Goal: Obtain resource: Obtain resource

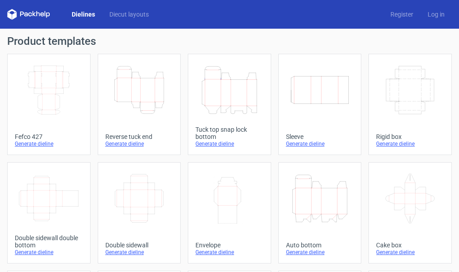
click at [390, 134] on div "Rigid box" at bounding box center [410, 136] width 68 height 7
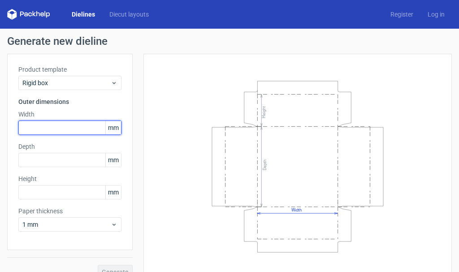
click at [59, 131] on input "text" at bounding box center [69, 128] width 103 height 14
type input "182"
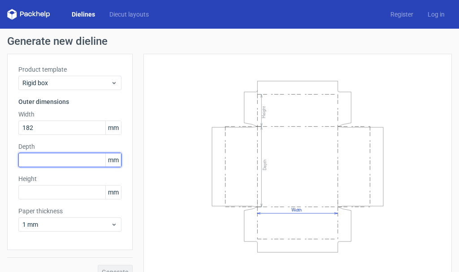
click at [74, 154] on input "text" at bounding box center [69, 160] width 103 height 14
type input "4"
type input "133"
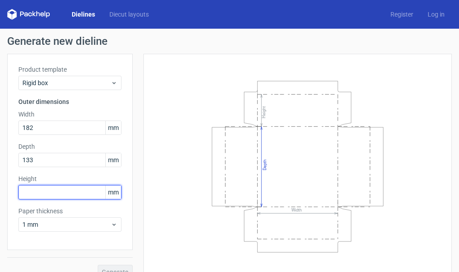
click at [28, 188] on input "text" at bounding box center [69, 192] width 103 height 14
type input "40"
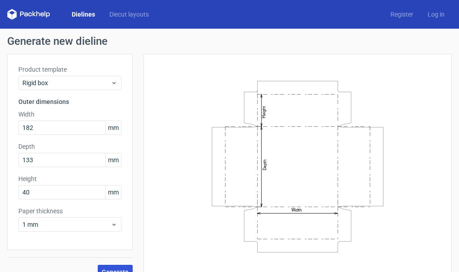
click at [126, 269] on span "Generate" at bounding box center [115, 272] width 27 height 6
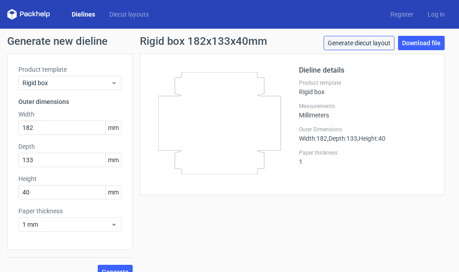
click at [334, 43] on link "Generate diecut layout" at bounding box center [359, 43] width 71 height 14
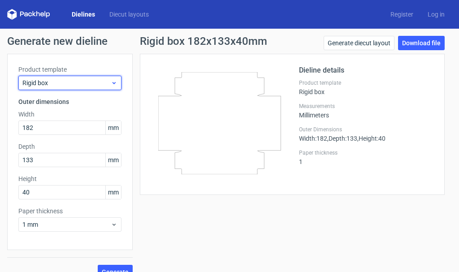
click at [113, 84] on icon at bounding box center [114, 82] width 7 height 7
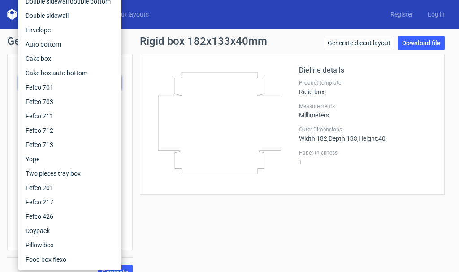
click at [140, 144] on div "Dieline details Product template Rigid box Measurements Millimeters Outer Dimen…" at bounding box center [292, 124] width 305 height 141
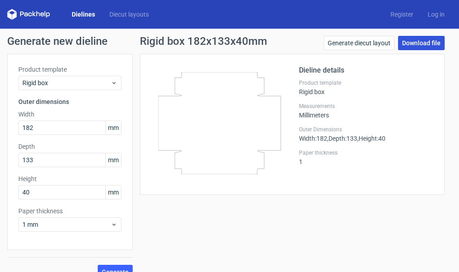
click at [400, 46] on link "Download file" at bounding box center [421, 43] width 47 height 14
click at [406, 41] on link "Download file" at bounding box center [421, 43] width 47 height 14
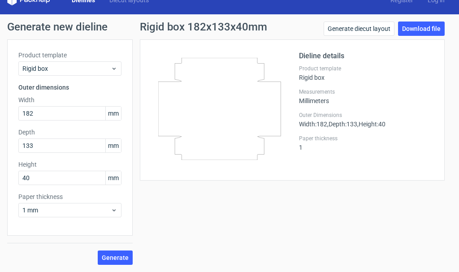
drag, startPoint x: 205, startPoint y: 84, endPoint x: 193, endPoint y: 118, distance: 36.2
click at [193, 118] on icon at bounding box center [219, 109] width 123 height 102
click at [424, 29] on link "Download file" at bounding box center [421, 29] width 47 height 14
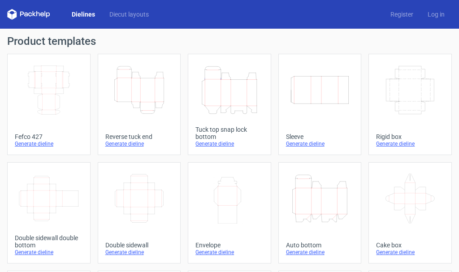
click at [386, 144] on div "Generate dieline" at bounding box center [410, 143] width 68 height 7
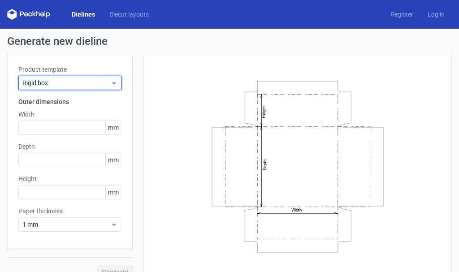
click at [83, 84] on span "Rigid box" at bounding box center [66, 82] width 88 height 9
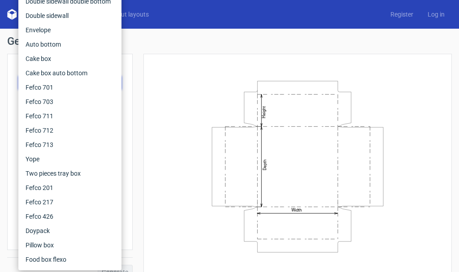
click at [122, 84] on div "Product template Rigid box Outer dimensions Width mm Depth mm Height mm Paper t…" at bounding box center [70, 152] width 126 height 196
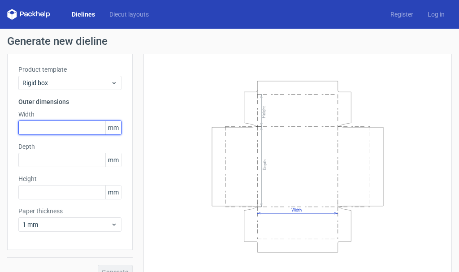
click at [82, 126] on input "text" at bounding box center [69, 128] width 103 height 14
type input "188"
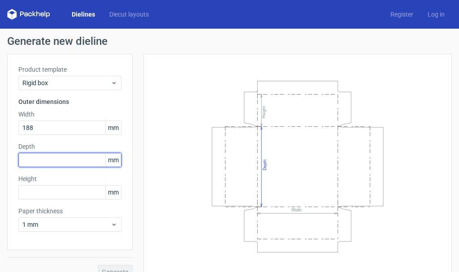
drag, startPoint x: 71, startPoint y: 161, endPoint x: 74, endPoint y: 155, distance: 6.8
click at [70, 161] on input "text" at bounding box center [69, 160] width 103 height 14
type input "133"
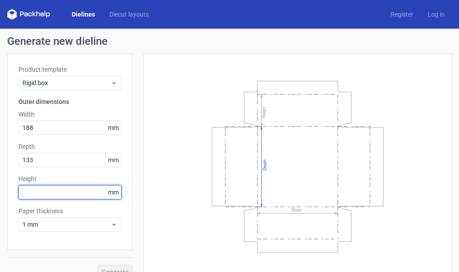
click at [70, 195] on input "text" at bounding box center [69, 192] width 103 height 14
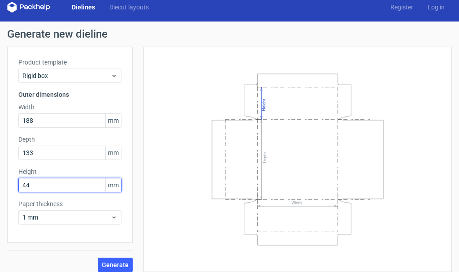
scroll to position [14, 0]
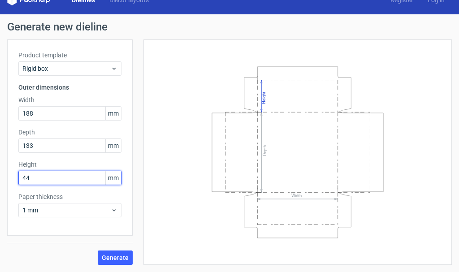
type input "44"
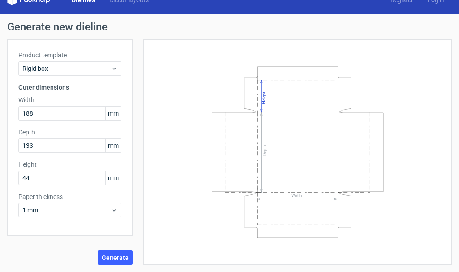
click at [263, 94] on text "Height" at bounding box center [263, 97] width 5 height 12
click at [261, 100] on text "Height" at bounding box center [263, 97] width 5 height 12
click at [262, 147] on text "Depth" at bounding box center [264, 150] width 5 height 11
click at [257, 128] on icon "Width Depth Height" at bounding box center [297, 152] width 269 height 179
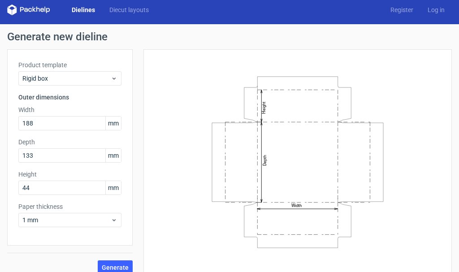
scroll to position [0, 0]
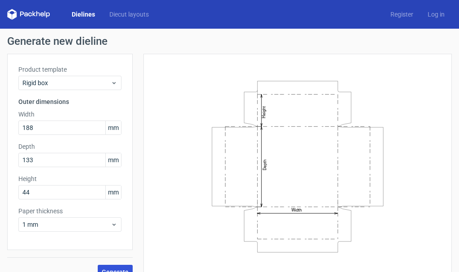
click at [113, 267] on button "Generate" at bounding box center [115, 272] width 35 height 14
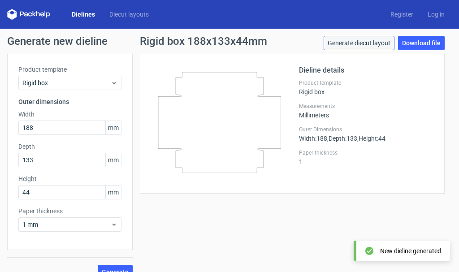
click at [362, 42] on link "Generate diecut layout" at bounding box center [359, 43] width 71 height 14
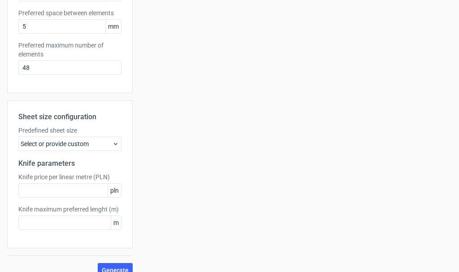
scroll to position [211, 0]
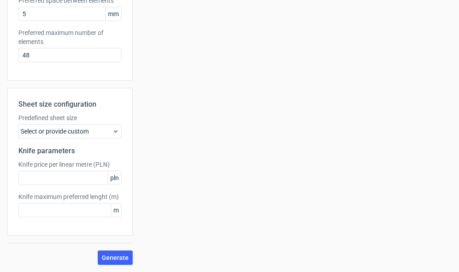
click at [112, 134] on icon at bounding box center [115, 131] width 7 height 7
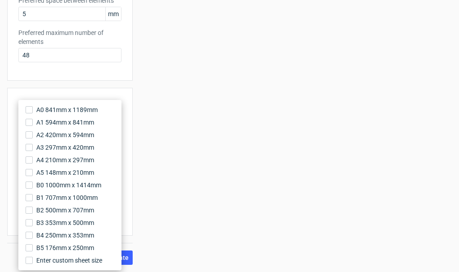
click at [182, 217] on div "Your diecut layouts will be listed here once you generate them Height Depth Wid…" at bounding box center [292, 54] width 319 height 422
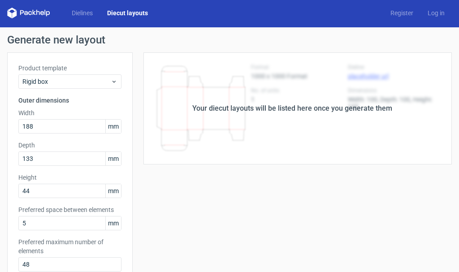
scroll to position [0, 0]
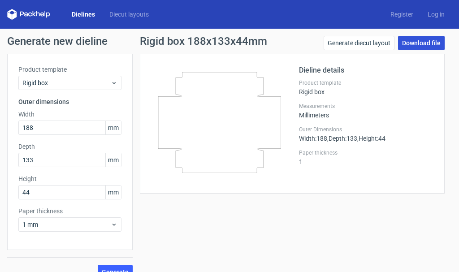
click at [421, 42] on link "Download file" at bounding box center [421, 43] width 47 height 14
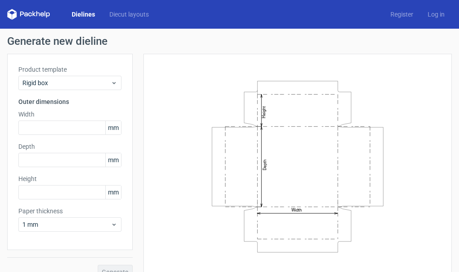
scroll to position [14, 0]
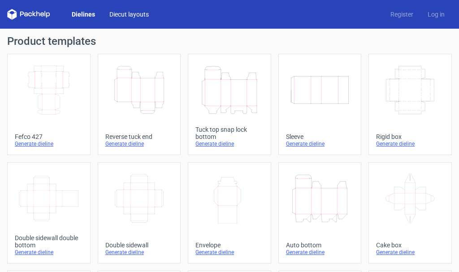
click at [143, 11] on link "Diecut layouts" at bounding box center [129, 14] width 54 height 9
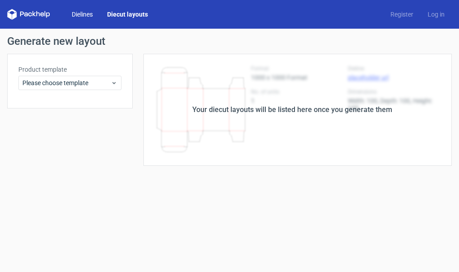
click at [88, 11] on link "Dielines" at bounding box center [82, 14] width 35 height 9
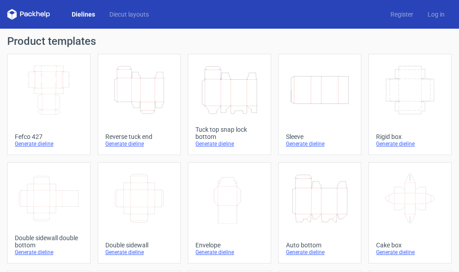
click at [40, 13] on icon at bounding box center [28, 14] width 43 height 11
click at [85, 16] on link "Dielines" at bounding box center [84, 14] width 38 height 9
click at [407, 112] on icon "Width Depth Height" at bounding box center [410, 90] width 61 height 50
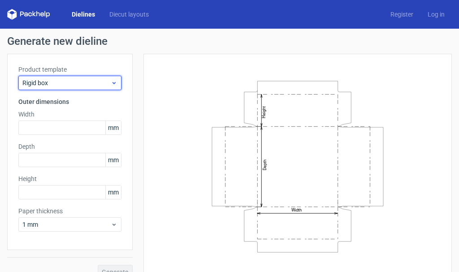
click at [54, 85] on span "Rigid box" at bounding box center [66, 82] width 88 height 9
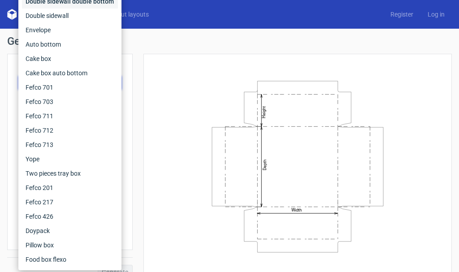
click at [88, 3] on div "Double sidewall double bottom" at bounding box center [70, 1] width 96 height 14
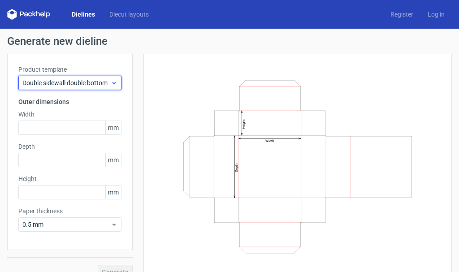
click at [116, 83] on icon at bounding box center [114, 82] width 7 height 7
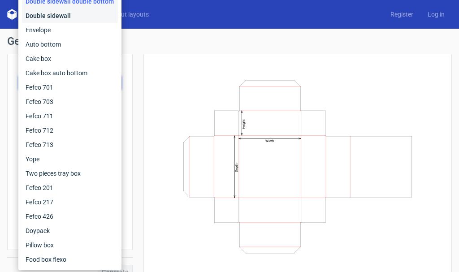
click at [65, 15] on div "Double sidewall" at bounding box center [70, 16] width 96 height 14
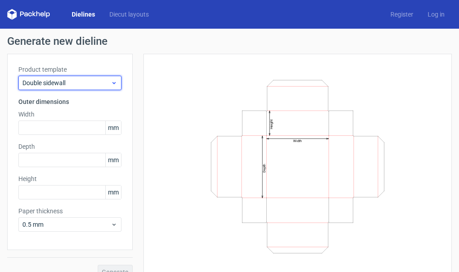
click at [115, 82] on use at bounding box center [114, 83] width 3 height 2
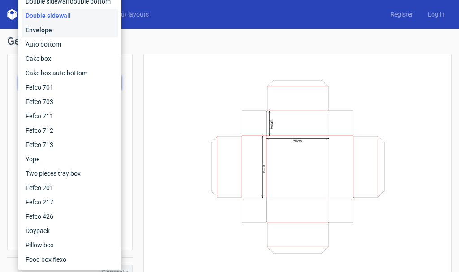
click at [48, 32] on div "Envelope" at bounding box center [70, 30] width 96 height 14
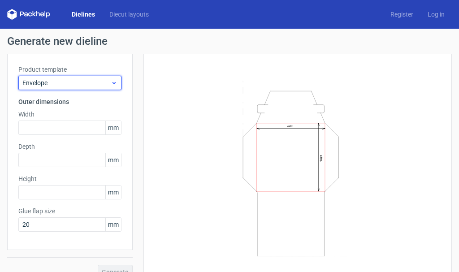
click at [114, 78] on div "Envelope" at bounding box center [69, 83] width 103 height 14
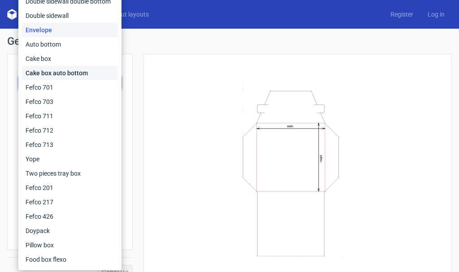
click at [54, 71] on div "Cake box auto bottom" at bounding box center [70, 73] width 96 height 14
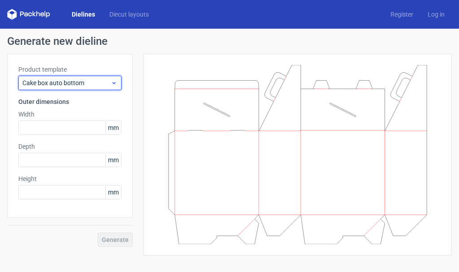
click at [115, 83] on use at bounding box center [114, 83] width 3 height 2
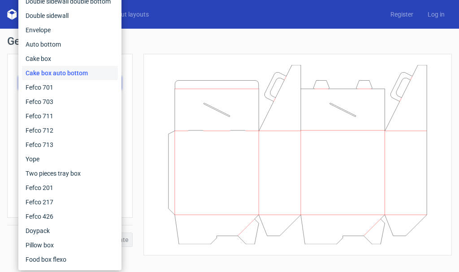
click at [53, 72] on div "Cake box auto bottom" at bounding box center [70, 73] width 96 height 14
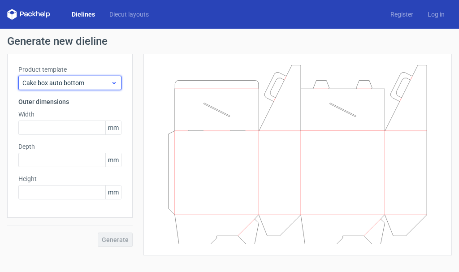
click at [116, 83] on icon at bounding box center [114, 82] width 7 height 7
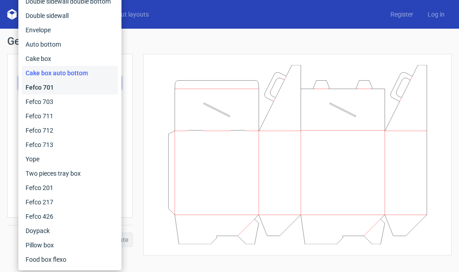
click at [52, 87] on div "Fefco 701" at bounding box center [70, 87] width 96 height 14
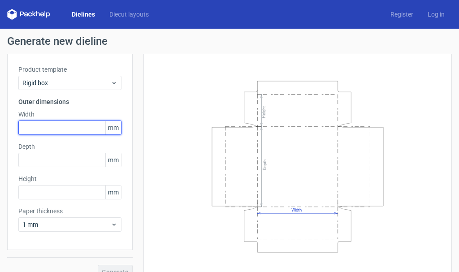
click at [75, 131] on input "text" at bounding box center [69, 128] width 103 height 14
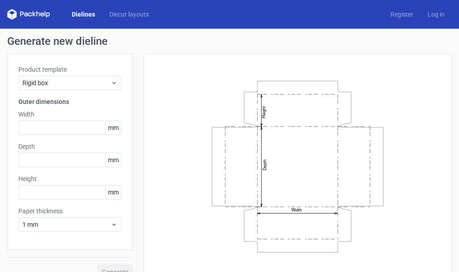
click at [112, 130] on span "mm" at bounding box center [113, 127] width 16 height 13
click at [108, 128] on span "mm" at bounding box center [113, 127] width 16 height 13
click at [99, 126] on input "text" at bounding box center [69, 128] width 103 height 14
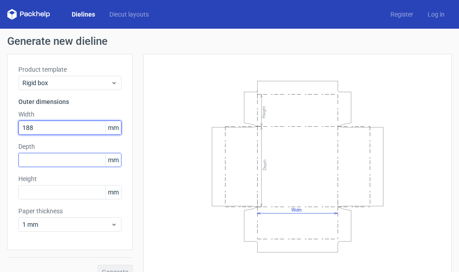
type input "188"
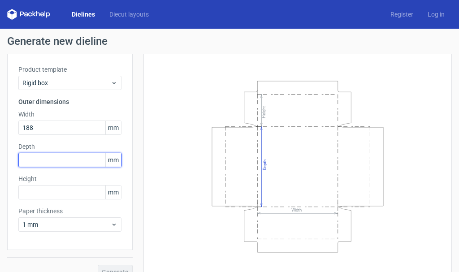
click at [30, 157] on input "text" at bounding box center [69, 160] width 103 height 14
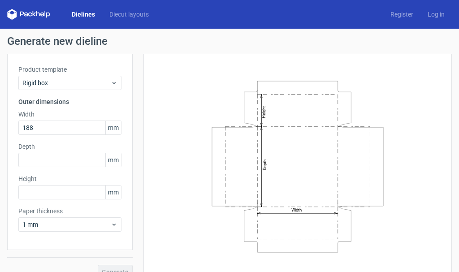
click at [355, 90] on icon "Width Depth Height" at bounding box center [297, 166] width 269 height 179
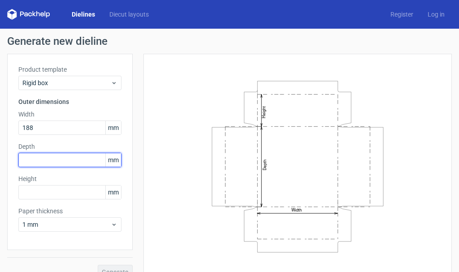
click at [57, 159] on input "text" at bounding box center [69, 160] width 103 height 14
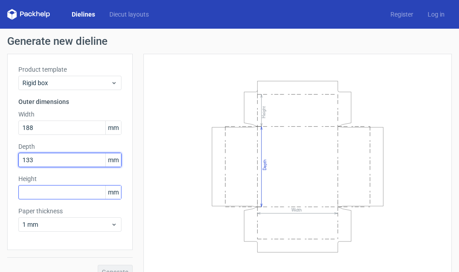
type input "133"
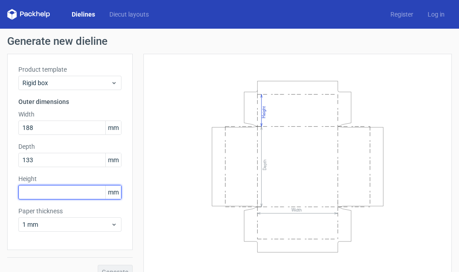
click at [54, 187] on input "text" at bounding box center [69, 192] width 103 height 14
type input "40"
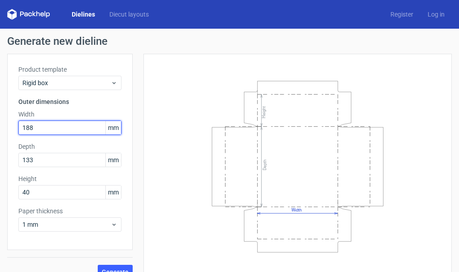
click at [47, 121] on input "188" at bounding box center [69, 128] width 103 height 14
type input "182"
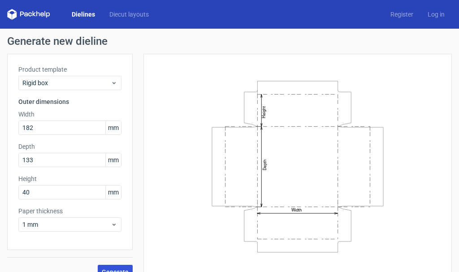
click at [119, 269] on span "Generate" at bounding box center [115, 272] width 27 height 6
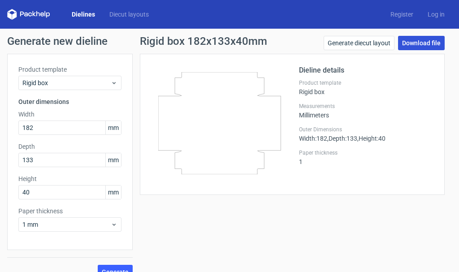
click at [411, 42] on link "Download file" at bounding box center [421, 43] width 47 height 14
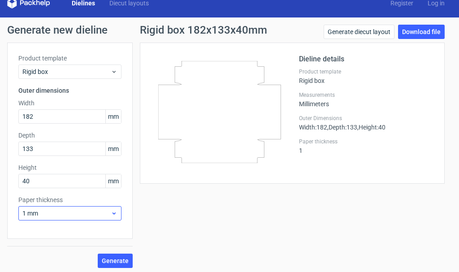
scroll to position [14, 0]
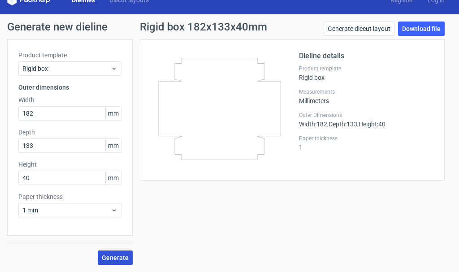
click at [119, 258] on span "Generate" at bounding box center [115, 258] width 27 height 6
click at [369, 251] on icon at bounding box center [369, 251] width 8 height 8
click at [399, 249] on div "New dieline generated" at bounding box center [410, 251] width 61 height 9
click at [437, 254] on div "New dieline generated" at bounding box center [410, 251] width 61 height 9
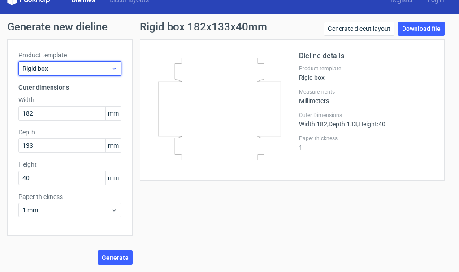
click at [95, 66] on span "Rigid box" at bounding box center [66, 68] width 88 height 9
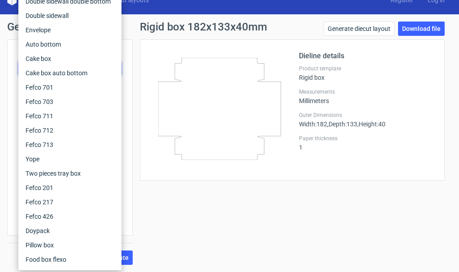
click at [155, 209] on div "Rigid box 182x133x40mm Generate diecut layout Download file Dieline details Pro…" at bounding box center [292, 143] width 319 height 243
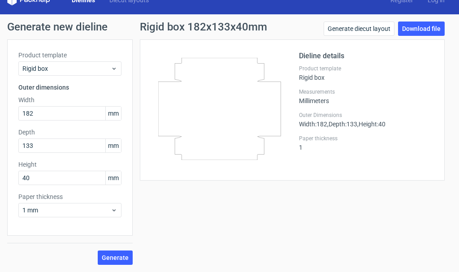
click at [115, 179] on span "mm" at bounding box center [113, 177] width 16 height 13
click at [46, 213] on span "1 mm" at bounding box center [66, 210] width 88 height 9
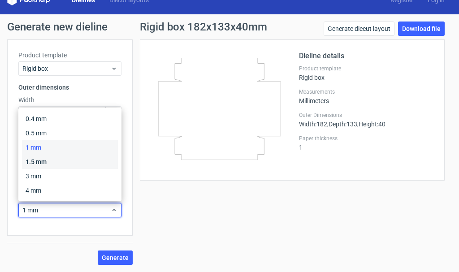
click at [36, 160] on div "1.5 mm" at bounding box center [70, 162] width 96 height 14
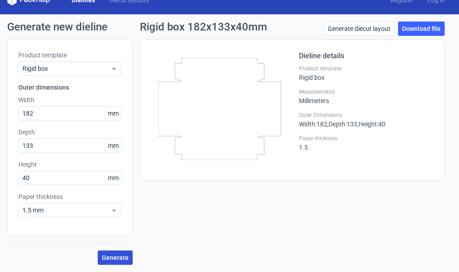
click at [120, 255] on span "Generate" at bounding box center [115, 258] width 27 height 6
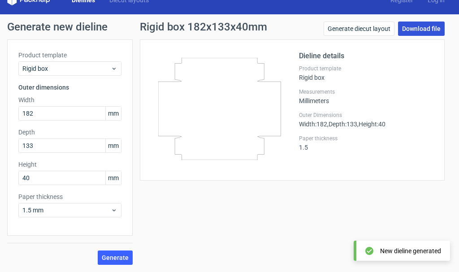
click at [413, 29] on link "Download file" at bounding box center [421, 29] width 47 height 14
